Goal: Information Seeking & Learning: Find specific fact

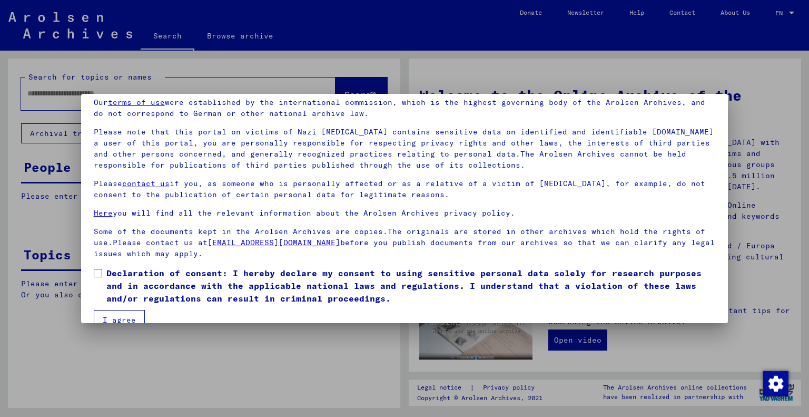
scroll to position [63, 0]
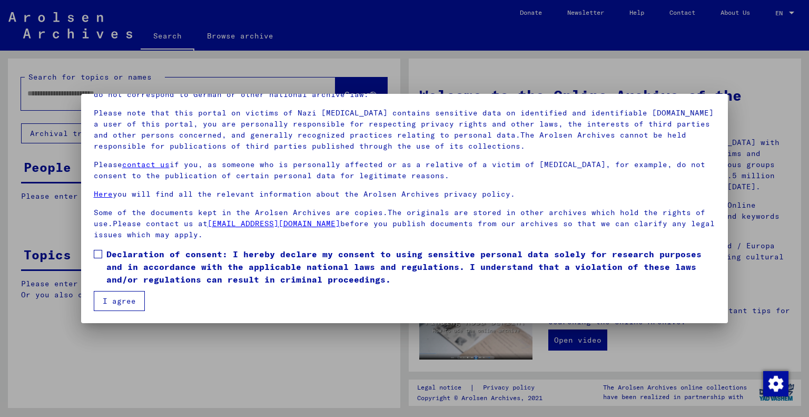
click at [98, 248] on label "Declaration of consent: I hereby declare my consent to using sensitive personal…" at bounding box center [405, 267] width 622 height 38
click at [115, 293] on button "I agree" at bounding box center [119, 301] width 51 height 20
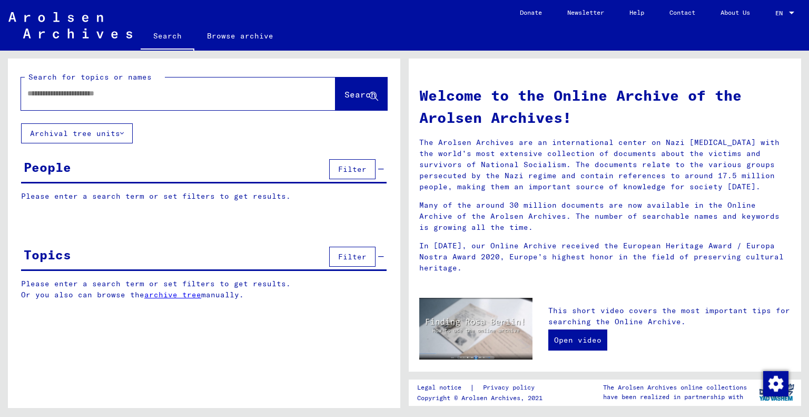
click at [124, 99] on div at bounding box center [162, 94] width 283 height 24
click at [127, 92] on input "text" at bounding box center [165, 93] width 277 height 11
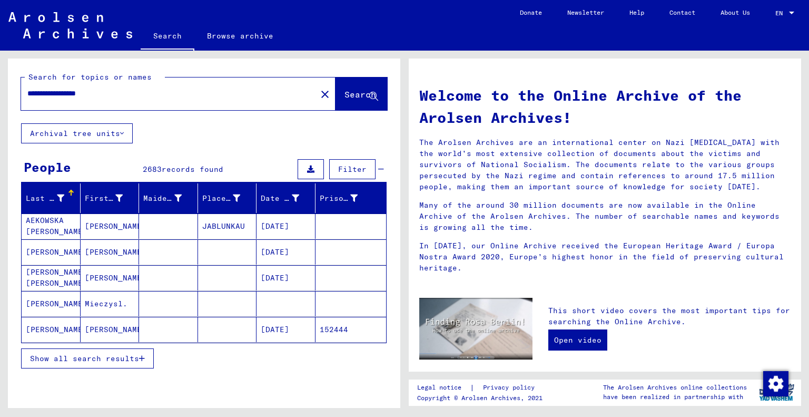
type input "**********"
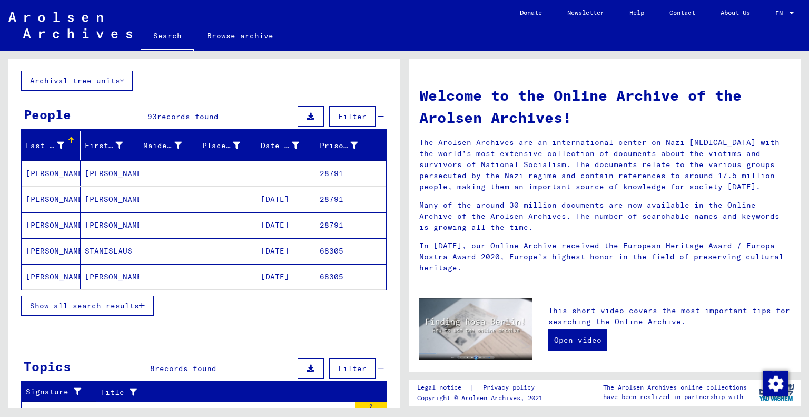
click at [296, 205] on mat-cell "[DATE]" at bounding box center [286, 199] width 59 height 25
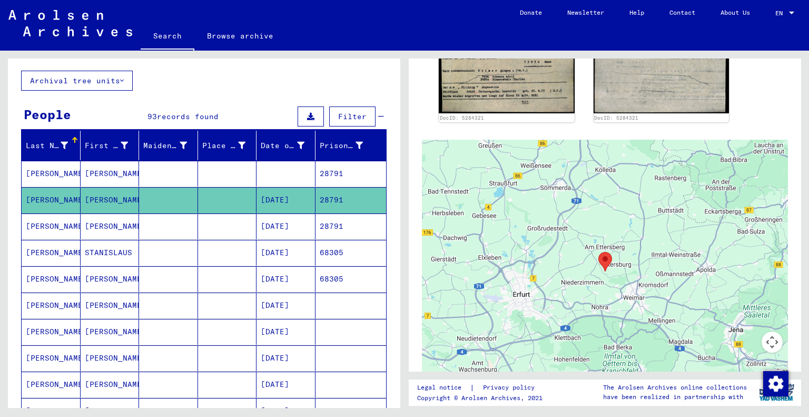
scroll to position [422, 0]
click at [280, 229] on mat-cell "[DATE]" at bounding box center [286, 226] width 59 height 26
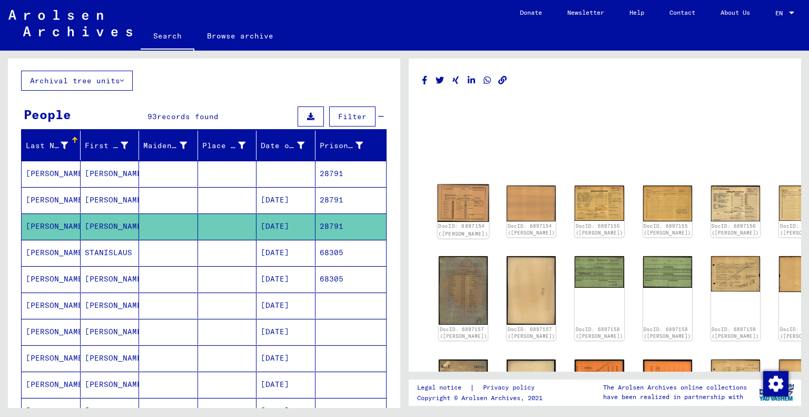
click at [466, 201] on img at bounding box center [464, 202] width 52 height 37
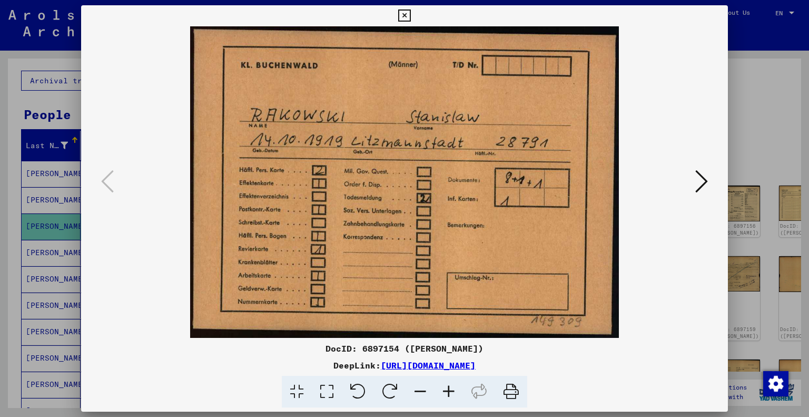
click at [699, 181] on icon at bounding box center [701, 181] width 13 height 25
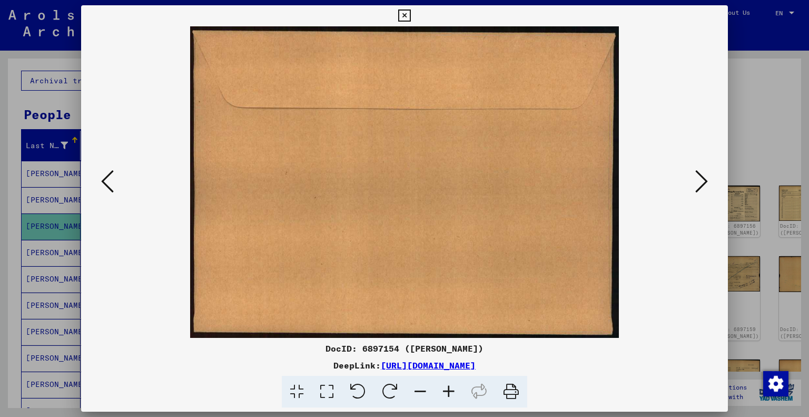
click at [699, 181] on icon at bounding box center [701, 181] width 13 height 25
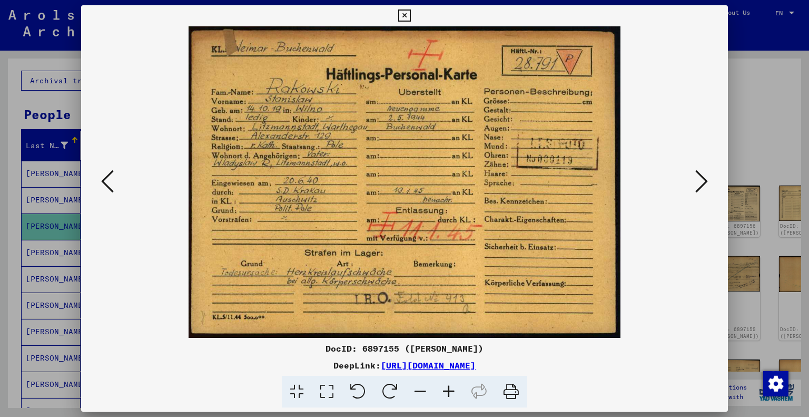
click at [701, 178] on icon at bounding box center [701, 181] width 13 height 25
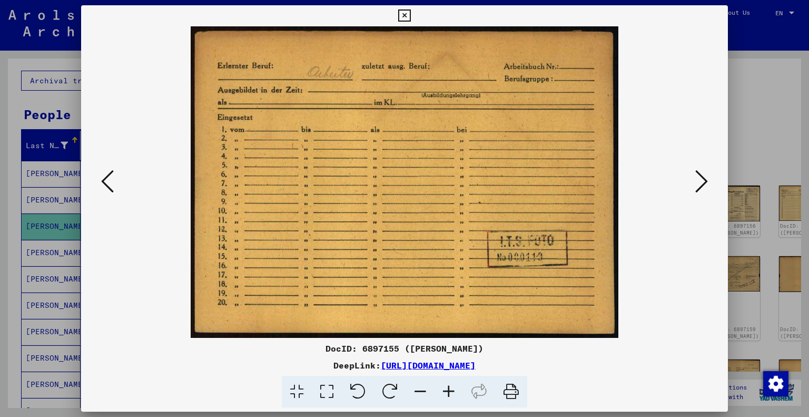
click at [701, 178] on icon at bounding box center [701, 181] width 13 height 25
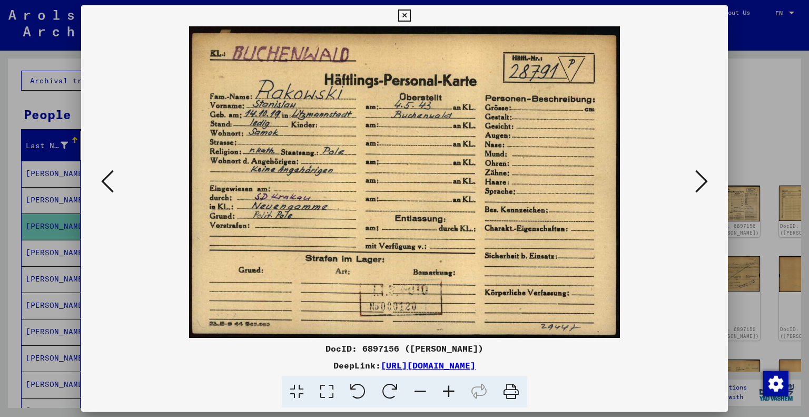
click at [701, 178] on icon at bounding box center [701, 181] width 13 height 25
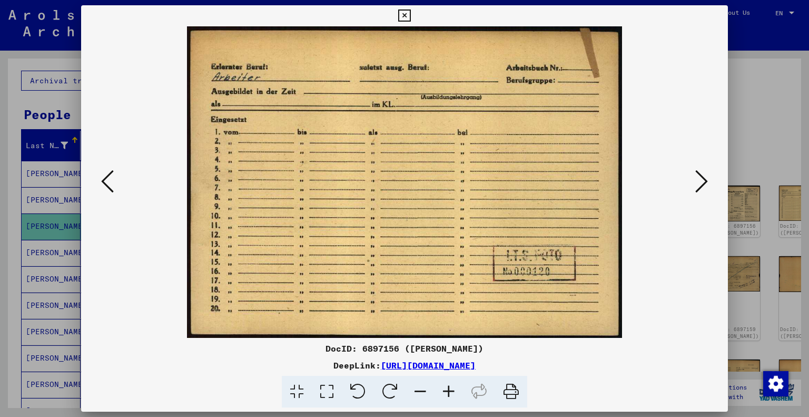
click at [701, 178] on icon at bounding box center [701, 181] width 13 height 25
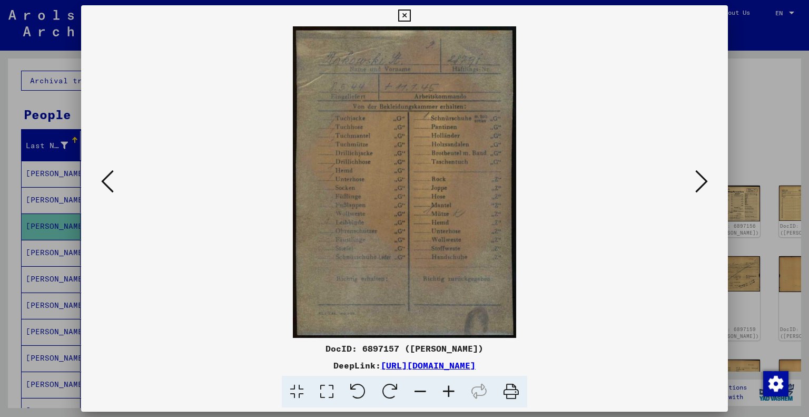
click at [701, 178] on icon at bounding box center [701, 181] width 13 height 25
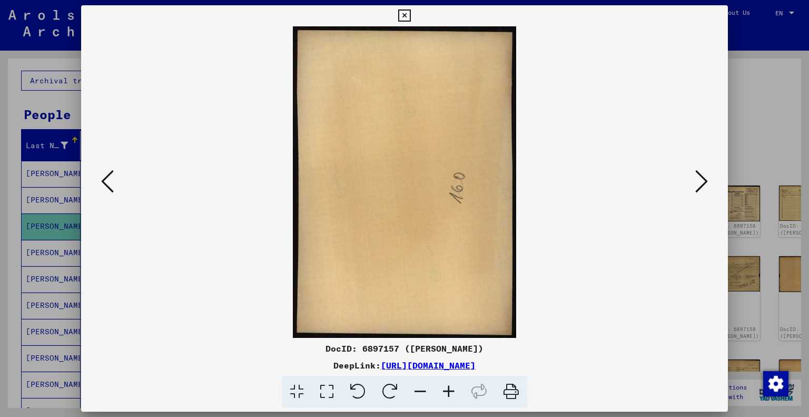
click at [701, 178] on icon at bounding box center [701, 181] width 13 height 25
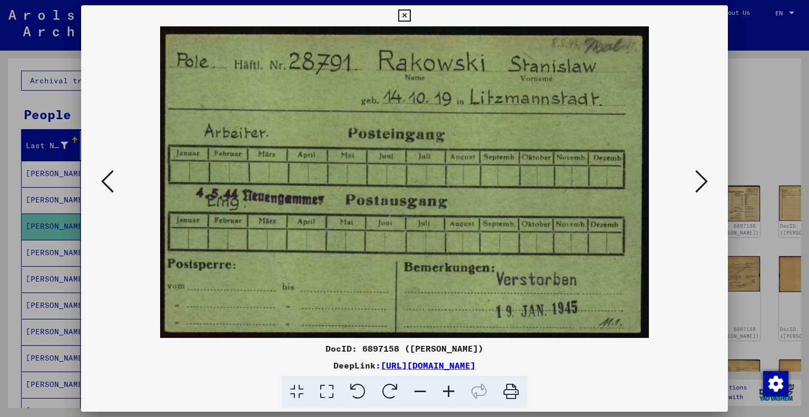
click at [699, 180] on icon at bounding box center [701, 181] width 13 height 25
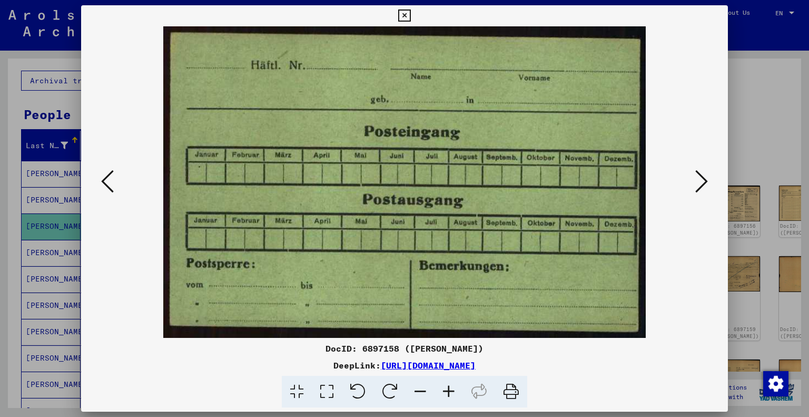
click at [699, 180] on icon at bounding box center [701, 181] width 13 height 25
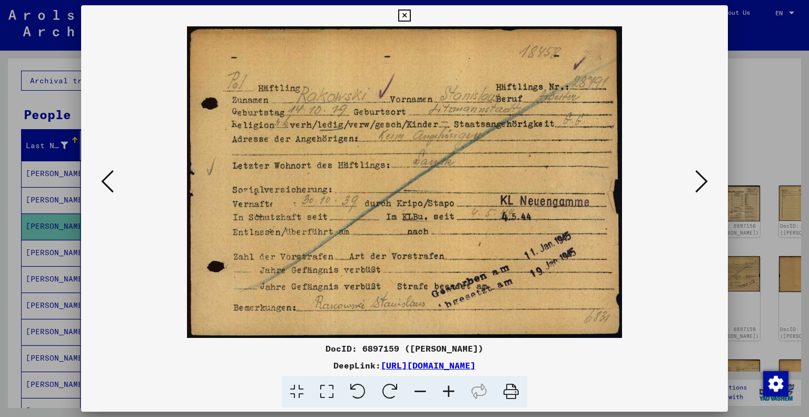
click at [706, 179] on icon at bounding box center [701, 181] width 13 height 25
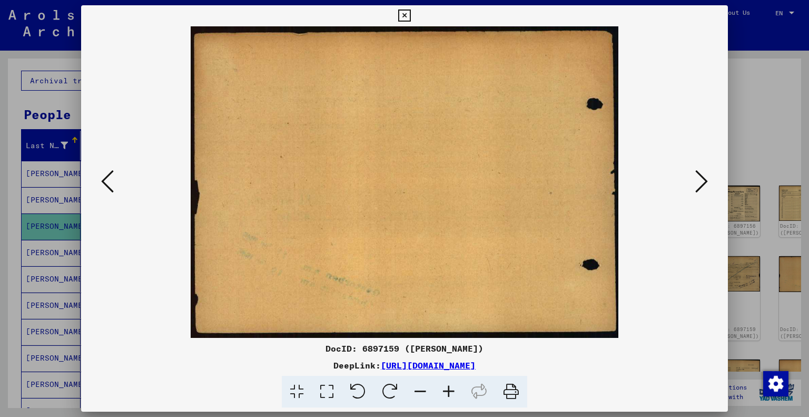
click at [706, 178] on icon at bounding box center [701, 181] width 13 height 25
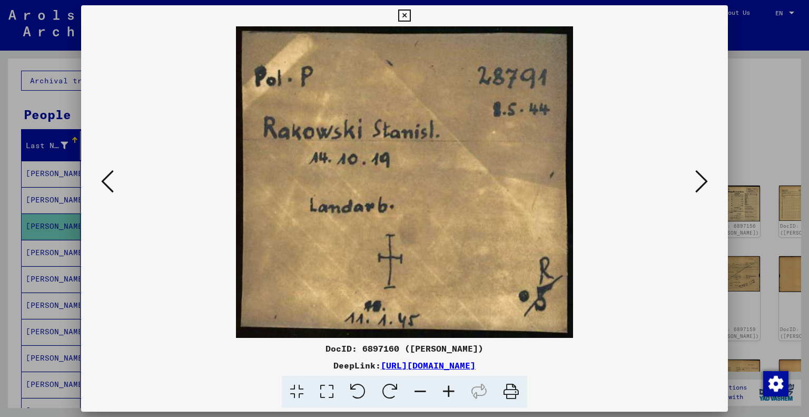
click at [114, 179] on button at bounding box center [107, 182] width 19 height 30
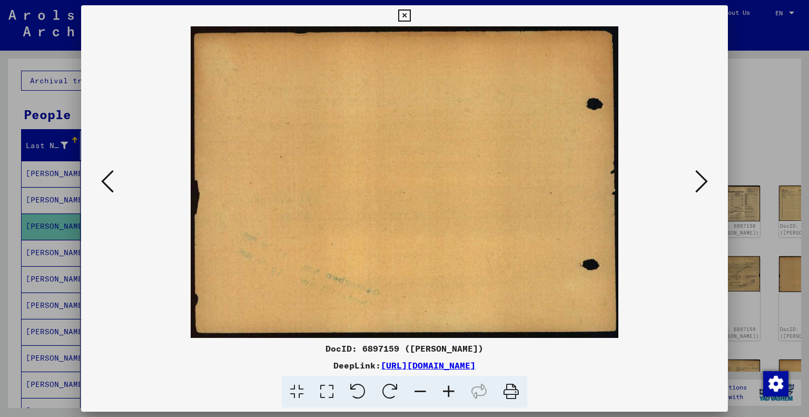
click at [114, 179] on button at bounding box center [107, 182] width 19 height 30
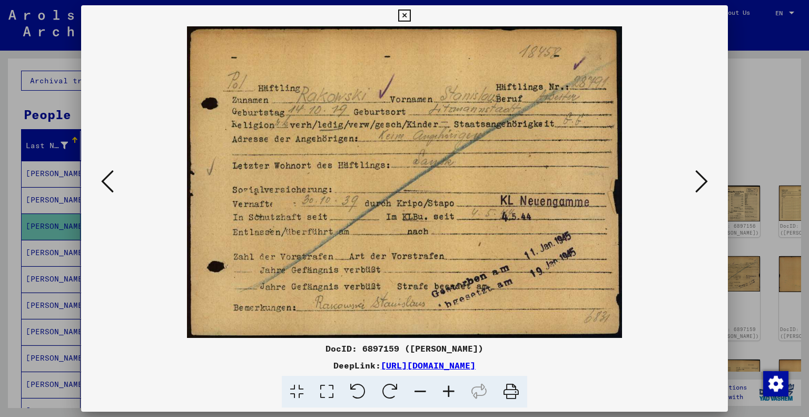
click at [702, 179] on icon at bounding box center [701, 181] width 13 height 25
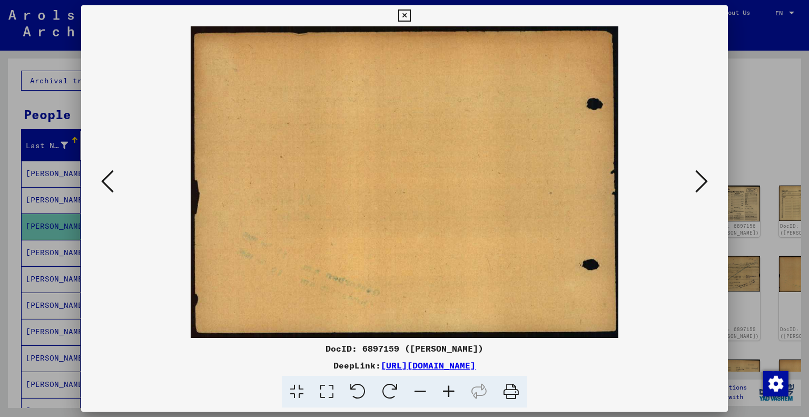
click at [702, 179] on icon at bounding box center [701, 181] width 13 height 25
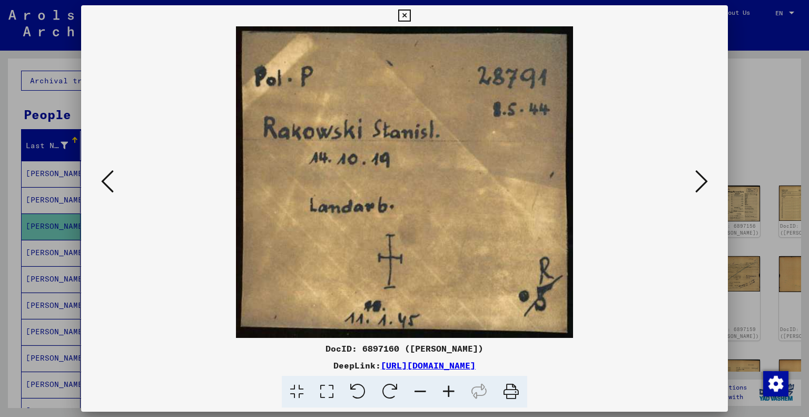
click at [702, 179] on icon at bounding box center [701, 181] width 13 height 25
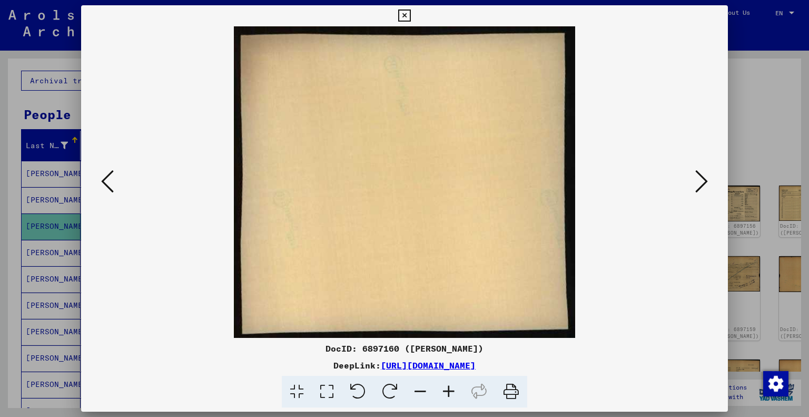
click at [702, 179] on icon at bounding box center [701, 181] width 13 height 25
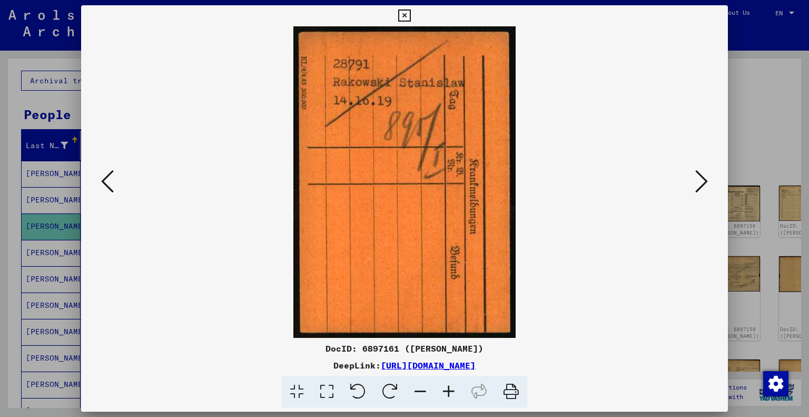
click at [702, 179] on icon at bounding box center [701, 181] width 13 height 25
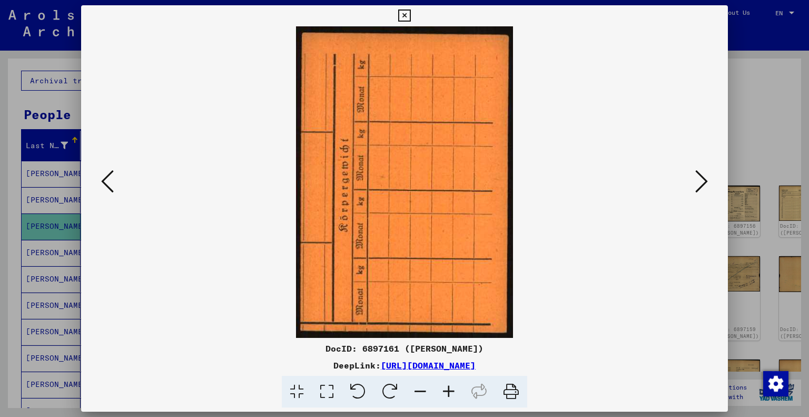
click at [702, 179] on icon at bounding box center [701, 181] width 13 height 25
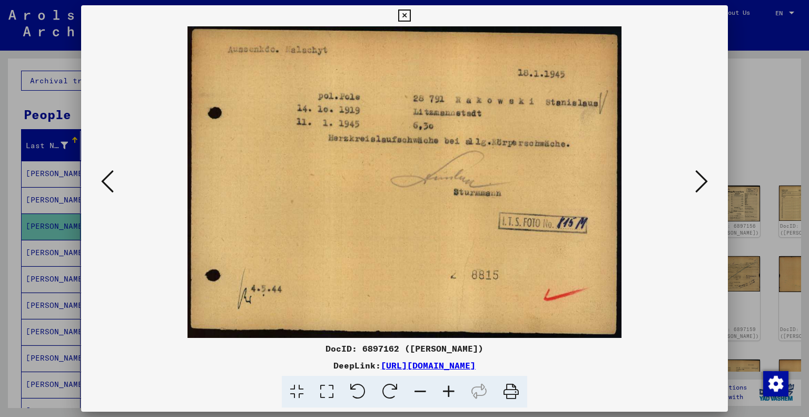
click at [702, 179] on icon at bounding box center [701, 181] width 13 height 25
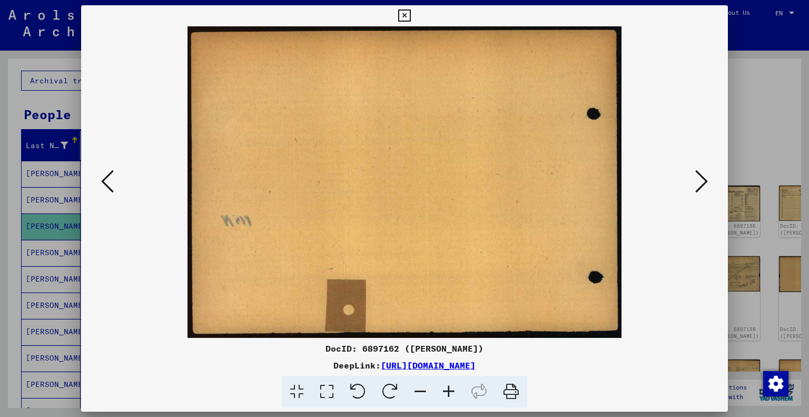
click at [702, 179] on icon at bounding box center [701, 181] width 13 height 25
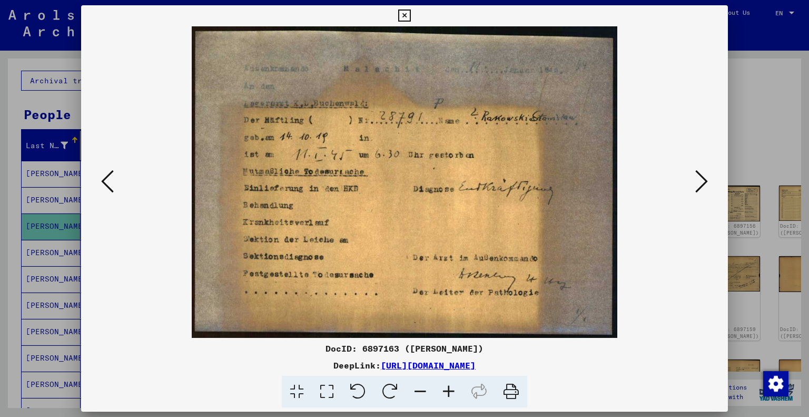
click at [702, 179] on icon at bounding box center [701, 181] width 13 height 25
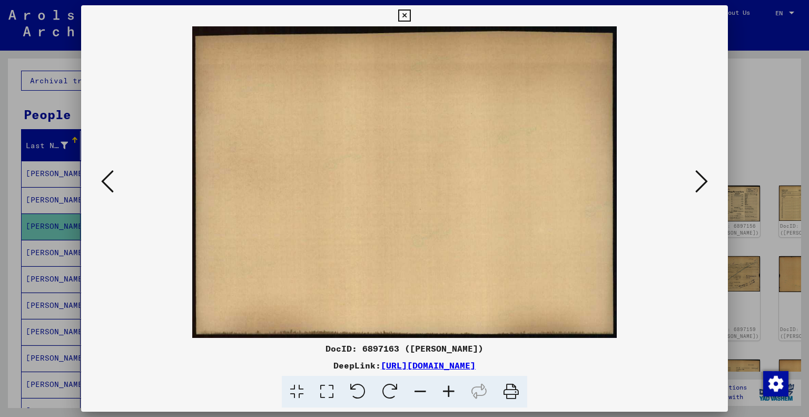
click at [702, 179] on icon at bounding box center [701, 181] width 13 height 25
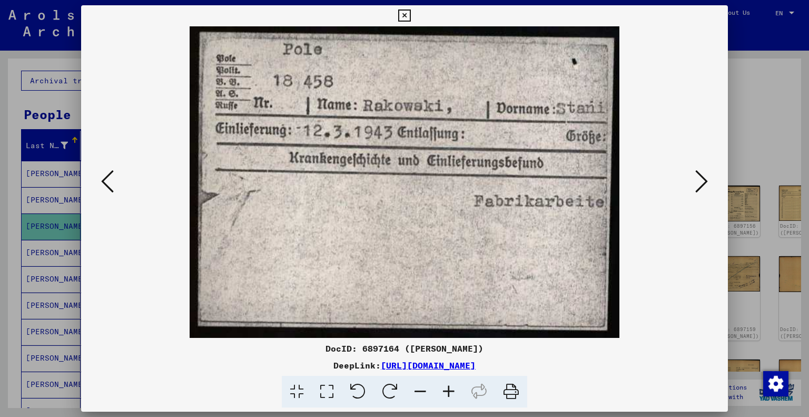
click at [702, 179] on icon at bounding box center [701, 181] width 13 height 25
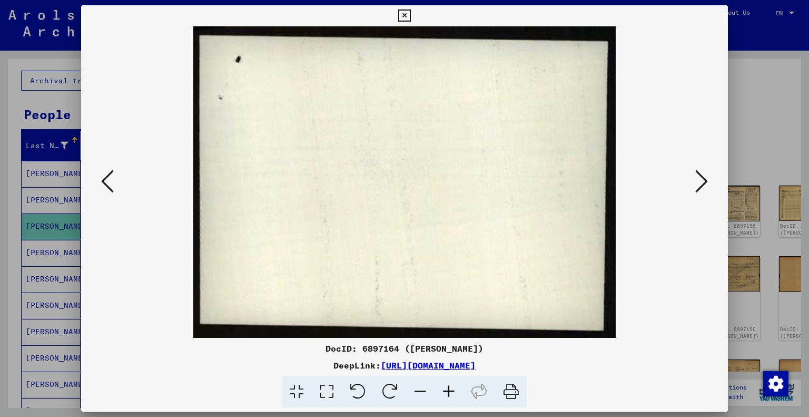
click at [702, 179] on icon at bounding box center [701, 181] width 13 height 25
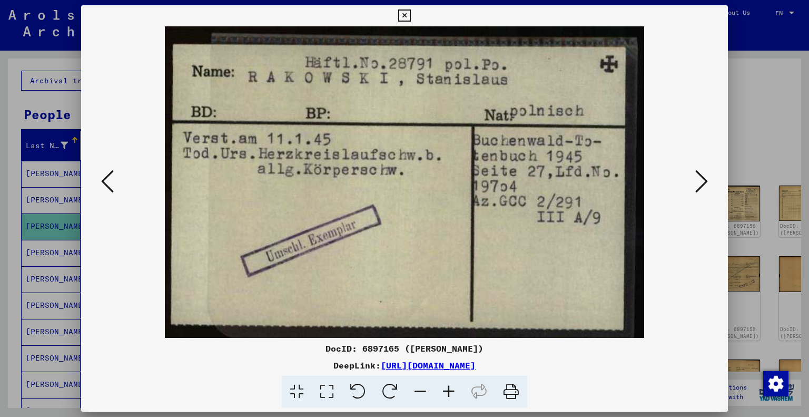
click at [702, 179] on icon at bounding box center [701, 181] width 13 height 25
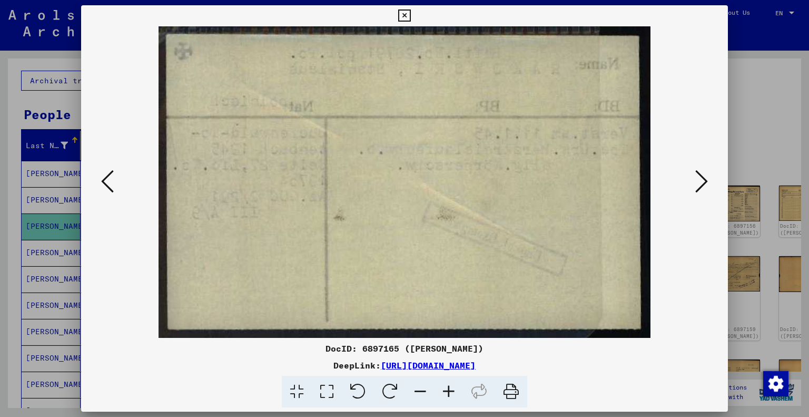
click at [702, 179] on icon at bounding box center [701, 181] width 13 height 25
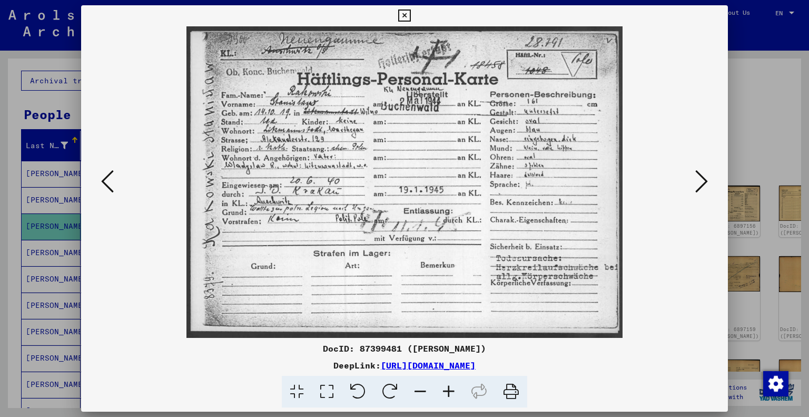
click at [754, 101] on div at bounding box center [404, 208] width 809 height 417
